Goal: Information Seeking & Learning: Understand process/instructions

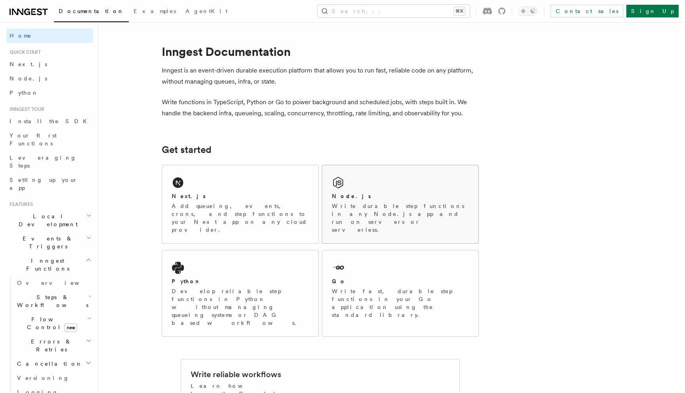
click at [378, 205] on p "Write durable step functions in any Node.js app and run on servers or serverles…" at bounding box center [400, 218] width 137 height 32
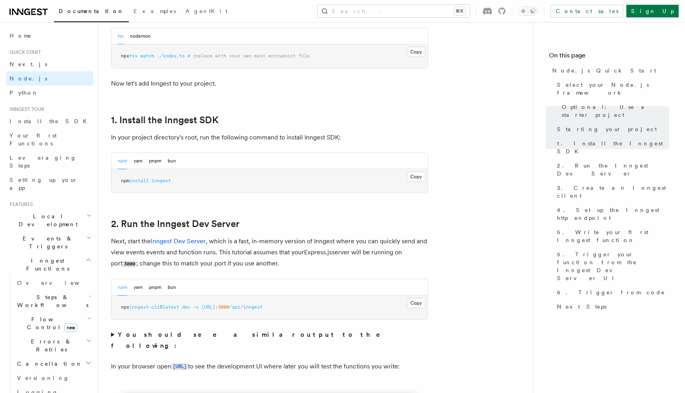
scroll to position [427, 0]
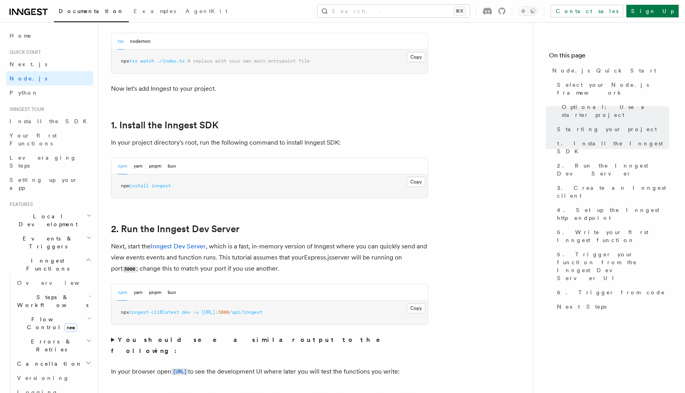
click at [59, 209] on h2 "Local Development" at bounding box center [49, 220] width 87 height 22
click at [56, 232] on link "Overview" at bounding box center [53, 239] width 79 height 14
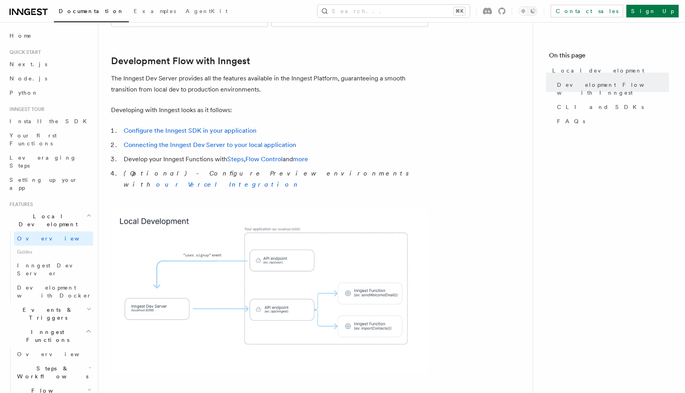
scroll to position [382, 0]
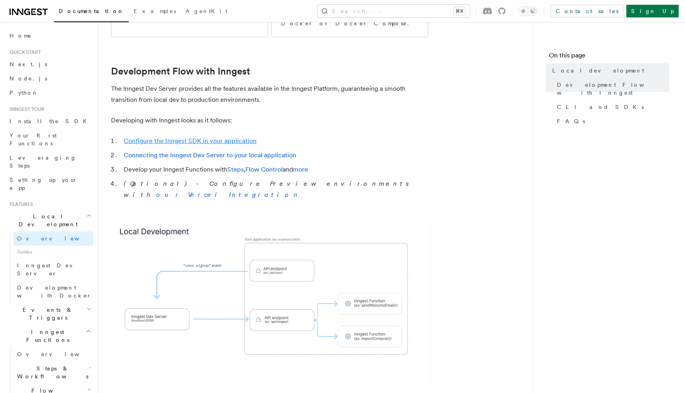
click at [230, 137] on link "Configure the Inngest SDK in your application" at bounding box center [190, 141] width 133 height 8
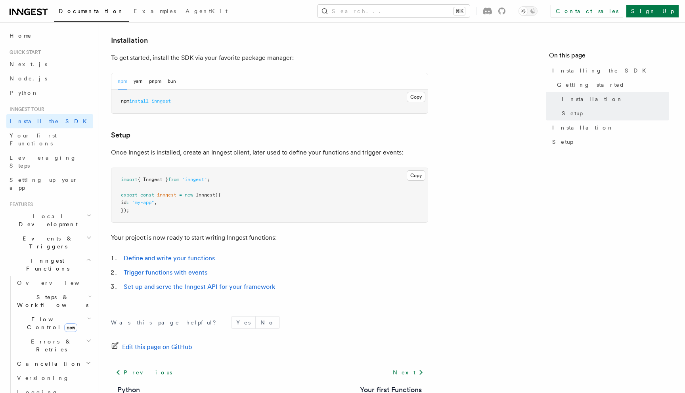
scroll to position [208, 0]
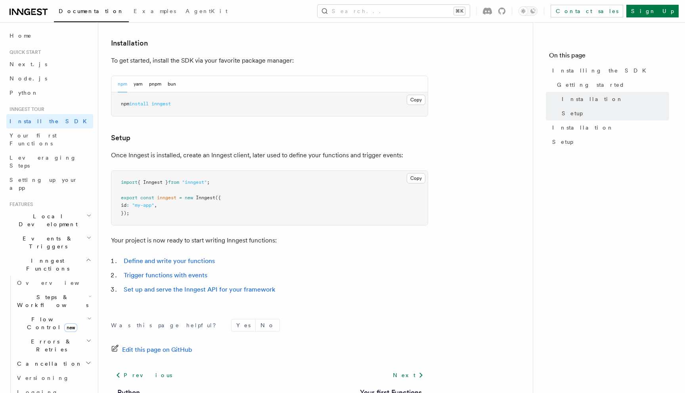
click at [161, 104] on span "inngest" at bounding box center [160, 104] width 19 height 6
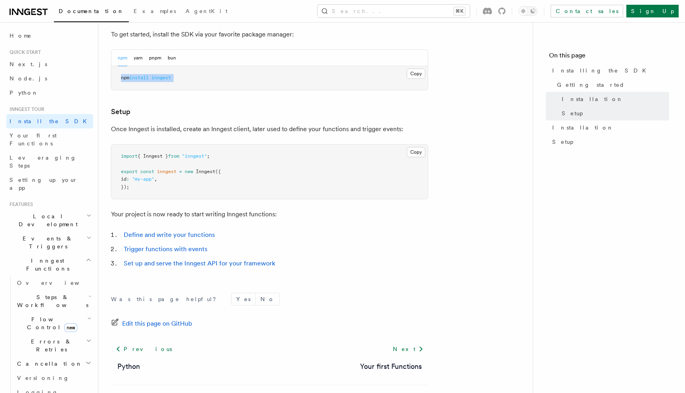
scroll to position [234, 0]
click at [35, 80] on link "Node.js" at bounding box center [49, 78] width 87 height 14
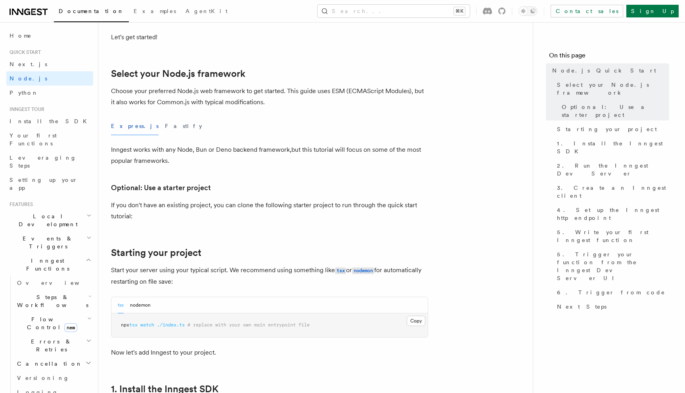
scroll to position [166, 0]
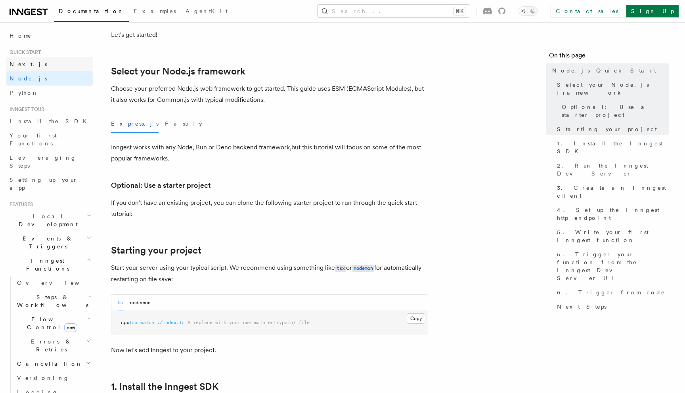
click at [28, 63] on link "Next.js" at bounding box center [49, 64] width 87 height 14
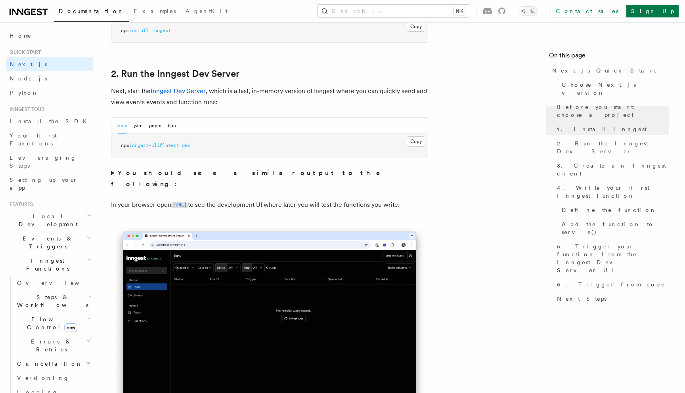
scroll to position [516, 0]
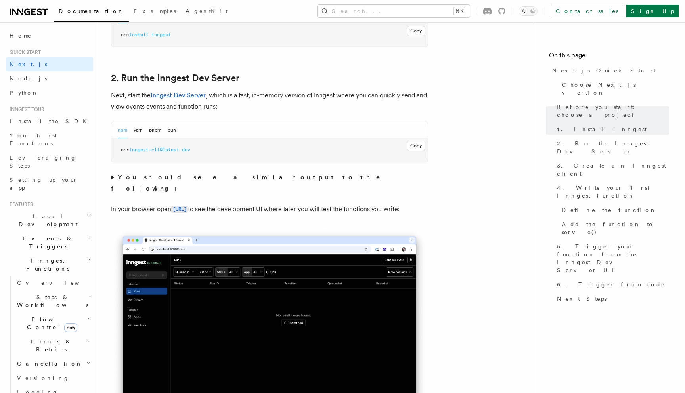
click at [190, 151] on span "dev" at bounding box center [186, 150] width 8 height 6
copy div "npx inngest-cli@latest dev"
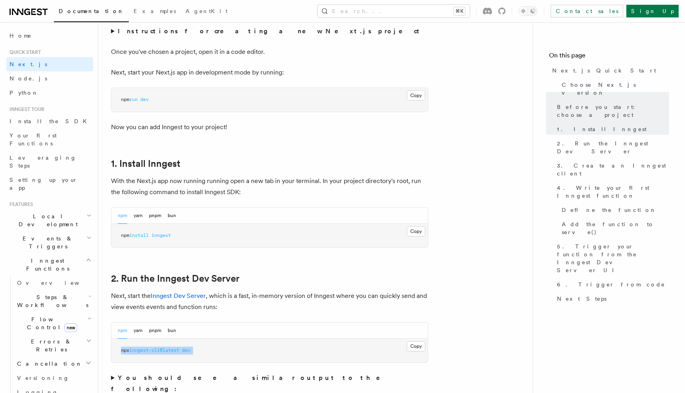
scroll to position [308, 0]
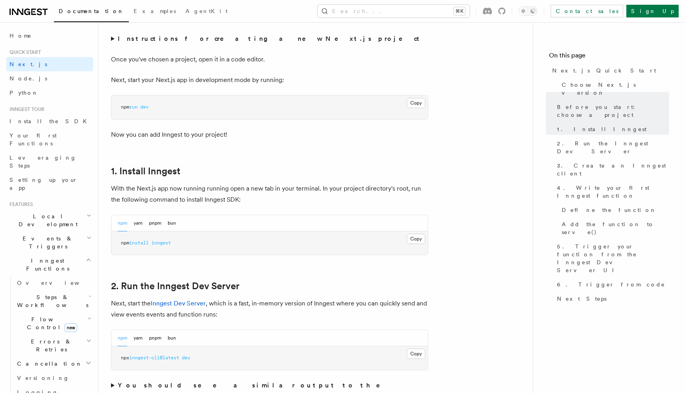
click at [143, 357] on span "inngest-cli@latest" at bounding box center [154, 358] width 50 height 6
click at [150, 359] on span "inngest-cli@latest" at bounding box center [154, 358] width 50 height 6
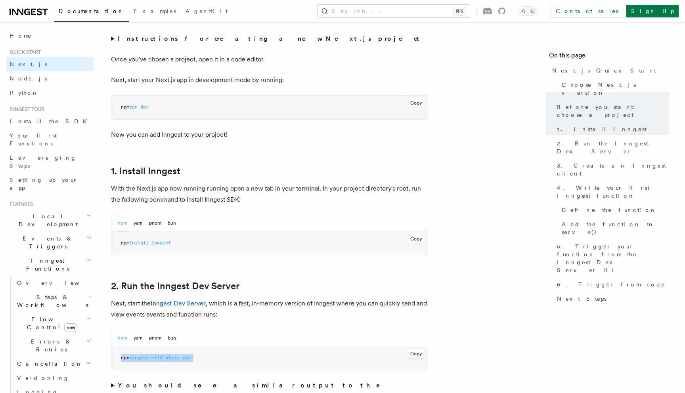
click at [150, 359] on span "inngest-cli@latest" at bounding box center [154, 358] width 50 height 6
copy div "npx inngest-cli@latest dev"
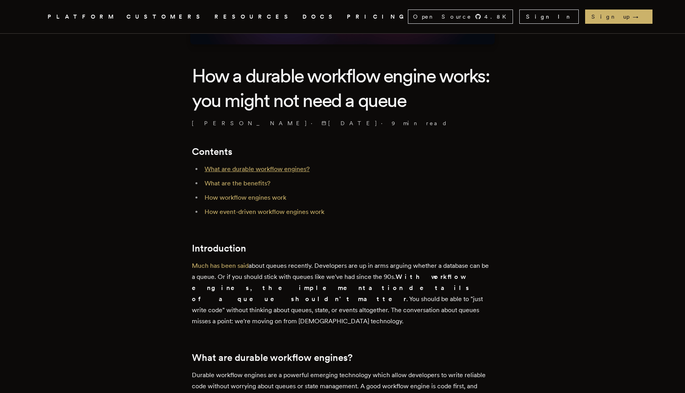
click at [276, 169] on link "What are durable workflow engines?" at bounding box center [257, 169] width 105 height 8
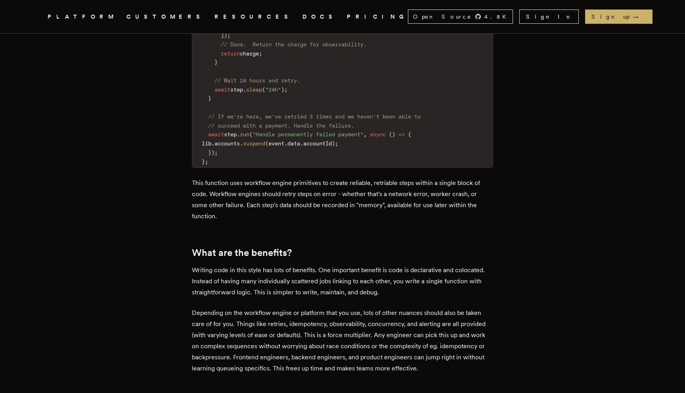
scroll to position [972, 0]
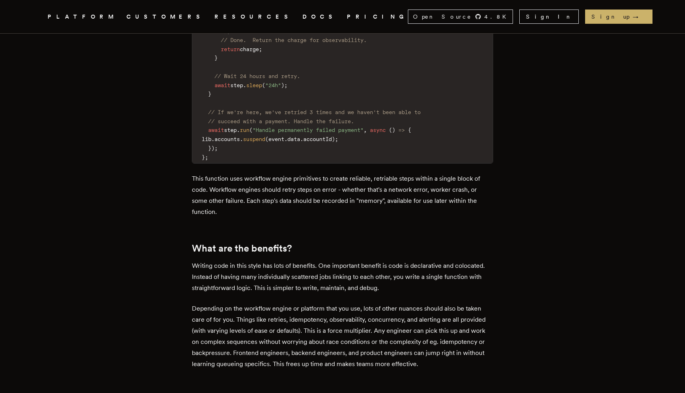
click at [276, 243] on h2 "What are the benefits?" at bounding box center [342, 248] width 301 height 11
click at [301, 243] on h2 "What are the benefits?" at bounding box center [342, 248] width 301 height 11
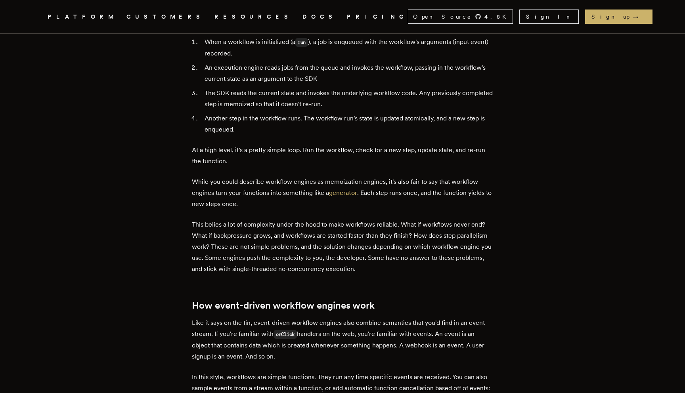
scroll to position [1446, 0]
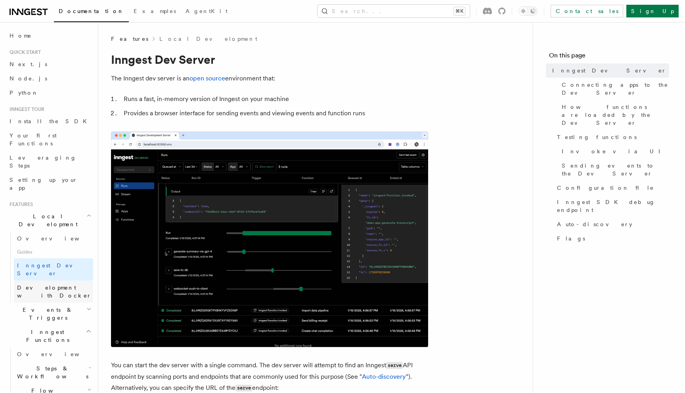
click at [57, 284] on span "Development with Docker" at bounding box center [55, 292] width 76 height 16
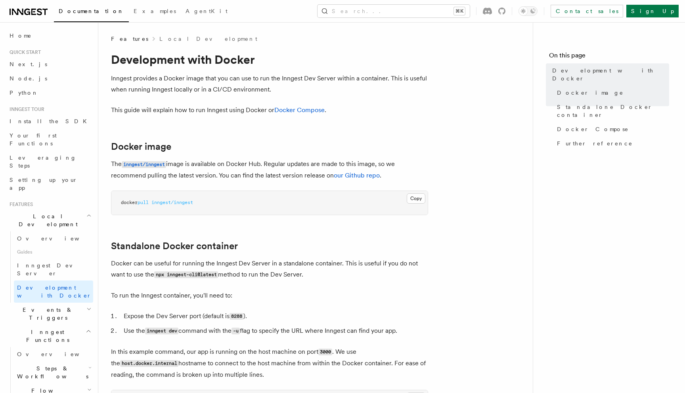
click at [171, 203] on span "inngest/inngest" at bounding box center [172, 203] width 42 height 6
copy article "docker pull inngest/inngest"
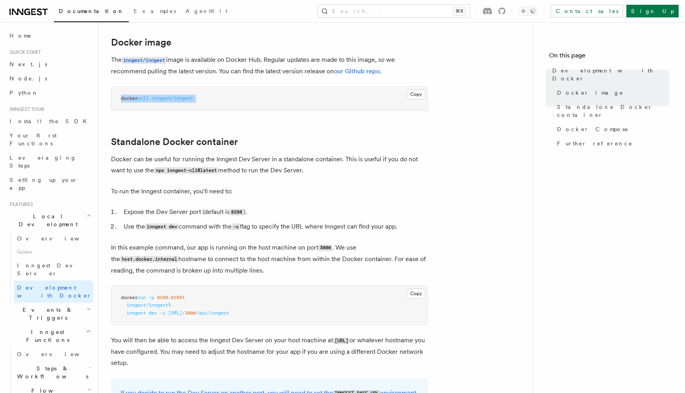
scroll to position [109, 0]
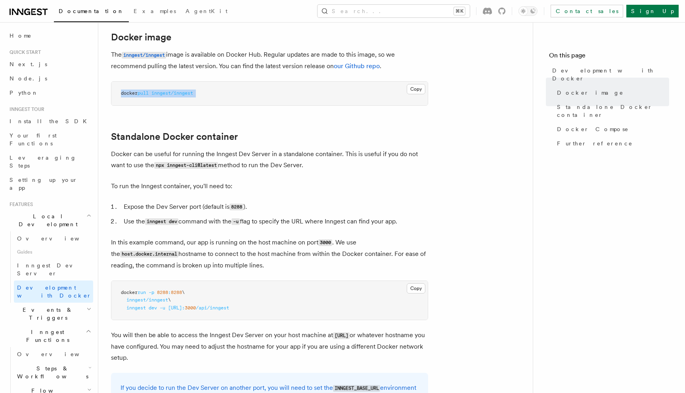
click at [181, 89] on pre "docker pull inngest/inngest" at bounding box center [269, 94] width 316 height 24
click at [181, 93] on span "inngest/inngest" at bounding box center [172, 93] width 42 height 6
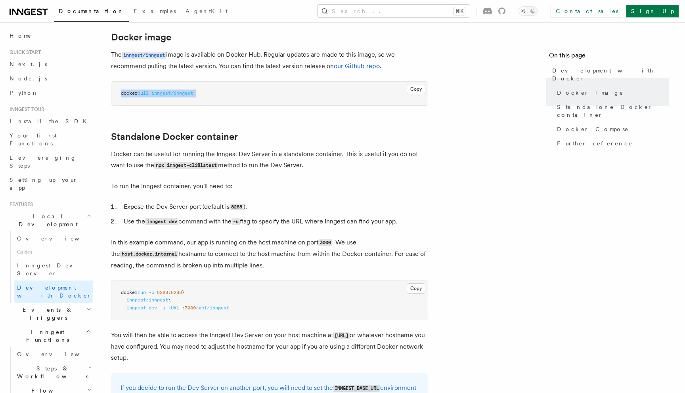
copy article "docker pull inngest/inngest"
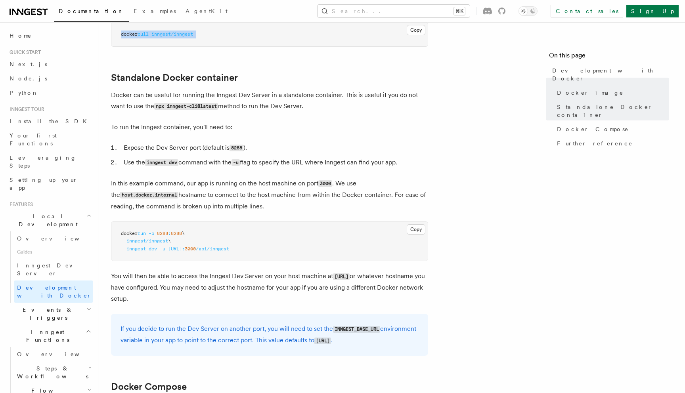
scroll to position [167, 0]
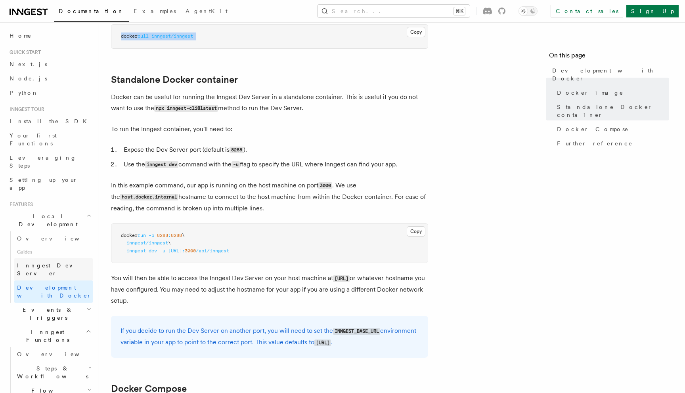
click at [52, 263] on span "Inngest Dev Server" at bounding box center [51, 270] width 68 height 14
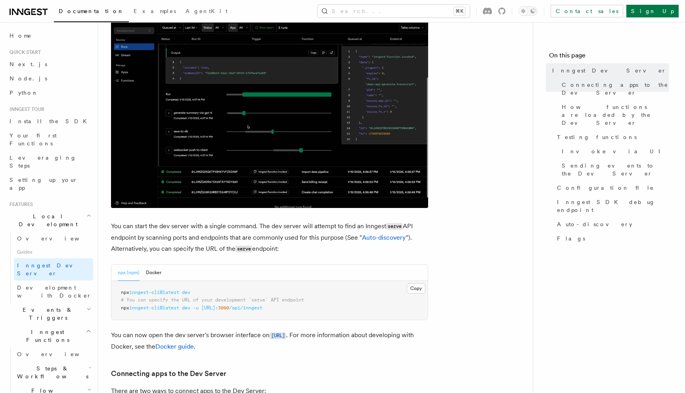
scroll to position [141, 0]
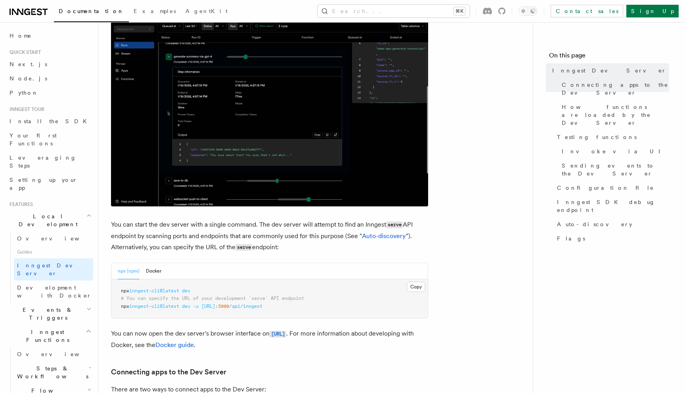
click at [163, 292] on span "inngest-cli@latest" at bounding box center [154, 291] width 50 height 6
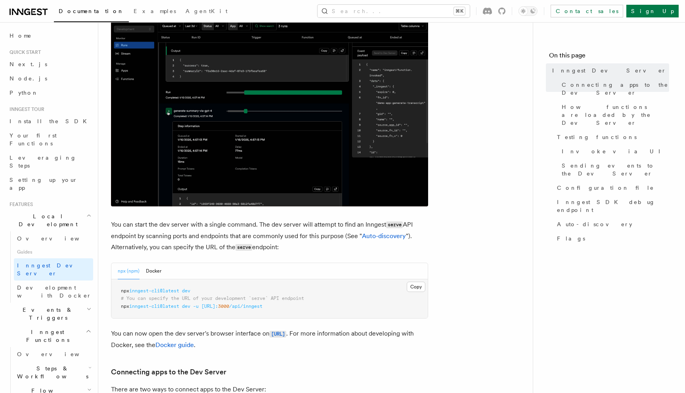
click at [163, 292] on span "inngest-cli@latest" at bounding box center [154, 291] width 50 height 6
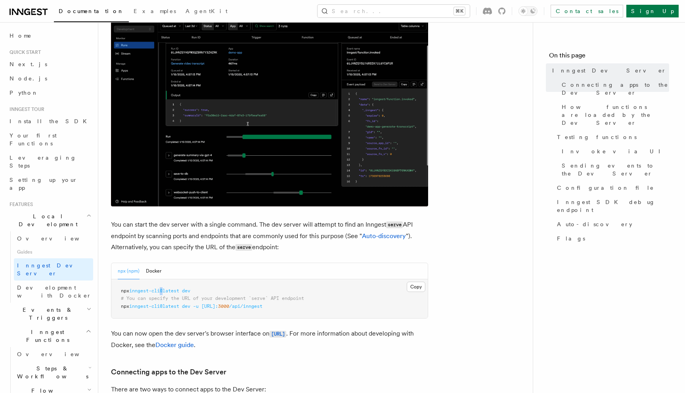
click at [163, 292] on span "inngest-cli@latest" at bounding box center [154, 291] width 50 height 6
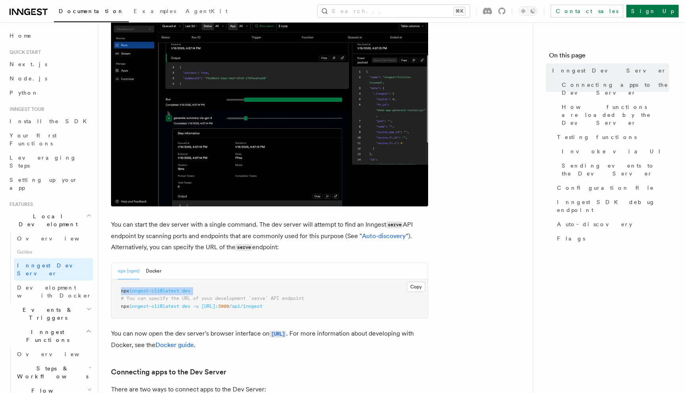
copy code "npx inngest-cli@latest dev"
